Goal: Book appointment/travel/reservation

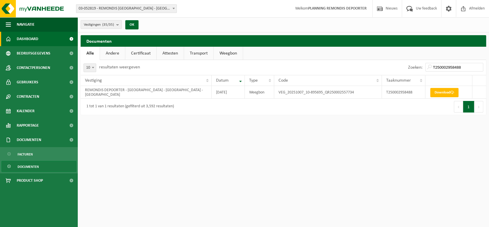
click at [33, 39] on span "Dashboard" at bounding box center [28, 39] width 22 height 14
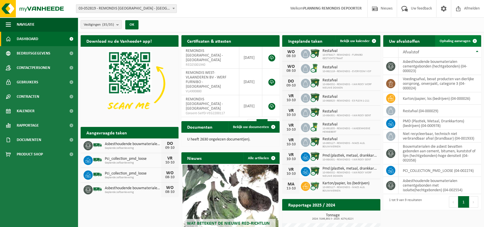
click at [454, 39] on span "Ophaling aanvragen" at bounding box center [455, 41] width 31 height 4
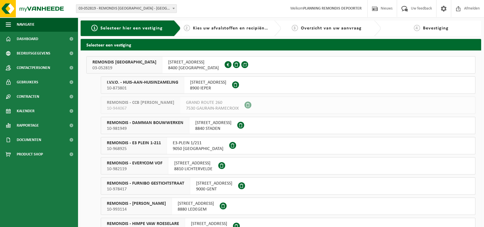
click at [118, 60] on span "REMONDIS WEST-VLAANDEREN" at bounding box center [124, 62] width 64 height 6
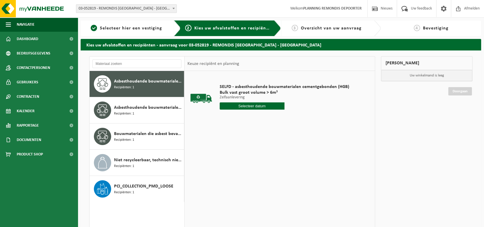
click at [244, 106] on input "text" at bounding box center [252, 105] width 65 height 7
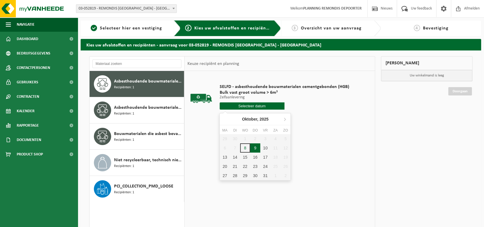
click at [256, 147] on div "9" at bounding box center [255, 147] width 10 height 9
type input "Van 2025-10-09"
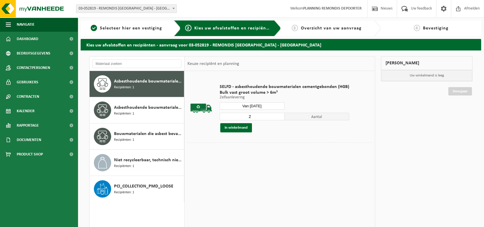
type input "2"
click at [279, 114] on input "2" at bounding box center [252, 116] width 65 height 7
click at [238, 128] on button "In winkelmand" at bounding box center [236, 127] width 32 height 9
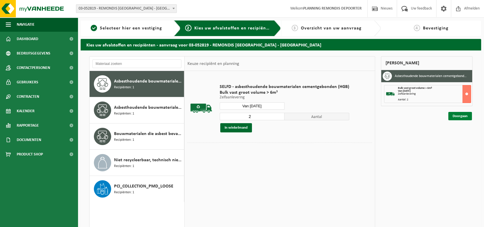
click at [456, 114] on link "Doorgaan" at bounding box center [461, 116] width 24 height 8
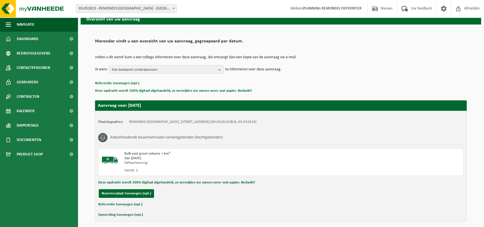
scroll to position [50, 0]
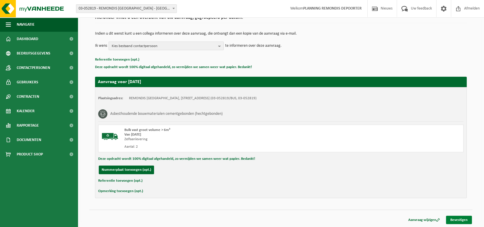
click at [457, 220] on link "Bevestigen" at bounding box center [459, 219] width 26 height 8
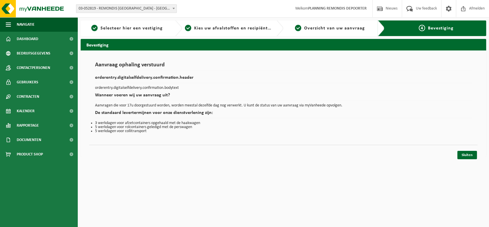
click at [470, 150] on div "Sluiten" at bounding box center [283, 148] width 388 height 6
click at [470, 152] on link "Sluiten" at bounding box center [467, 155] width 20 height 8
